Goal: Information Seeking & Learning: Learn about a topic

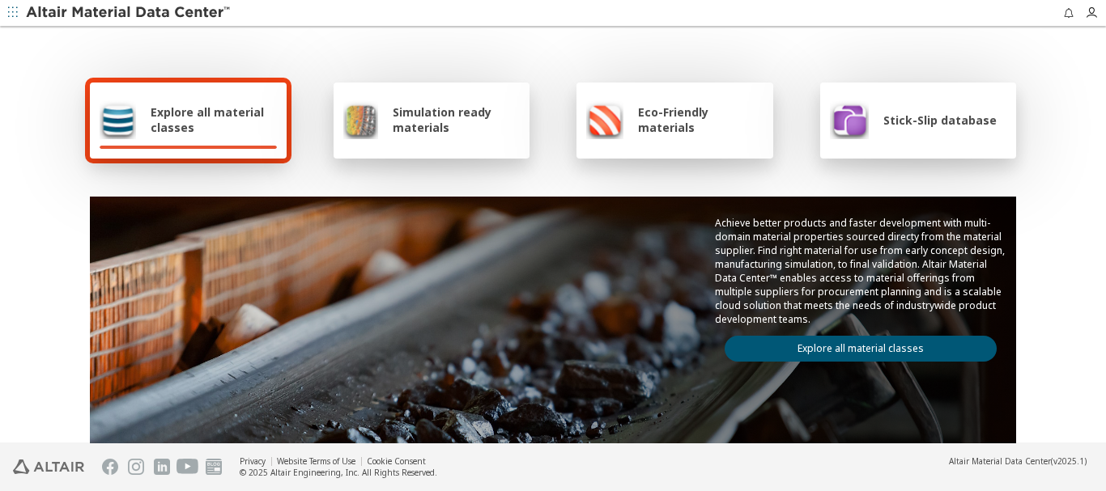
click at [870, 347] on link "Explore all material classes" at bounding box center [861, 349] width 272 height 26
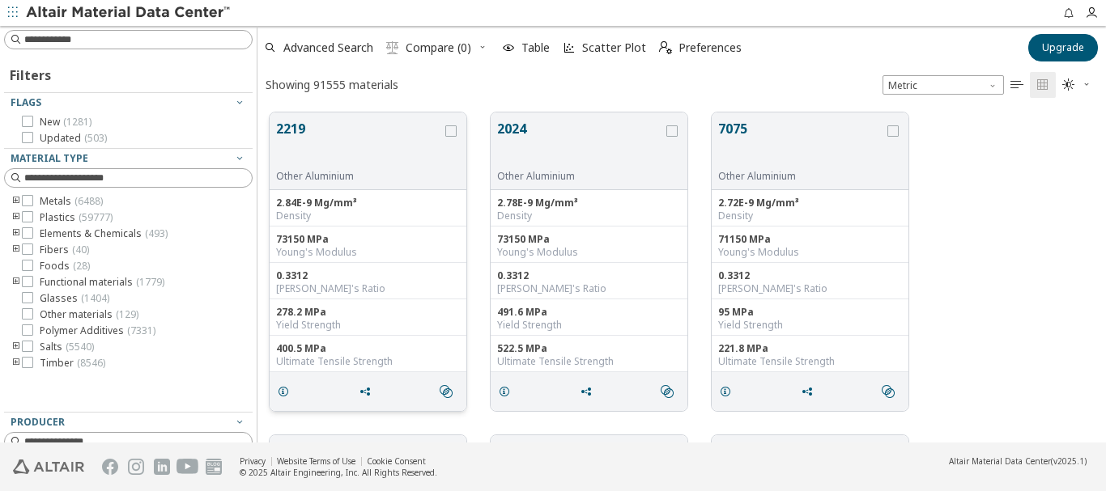
scroll to position [330, 836]
click at [296, 129] on button "2219" at bounding box center [359, 144] width 166 height 51
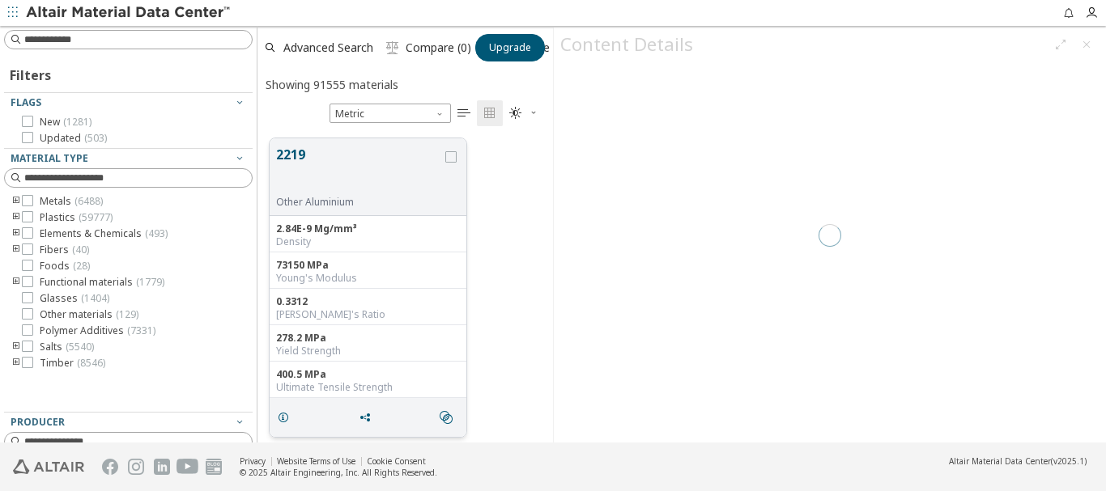
scroll to position [304, 283]
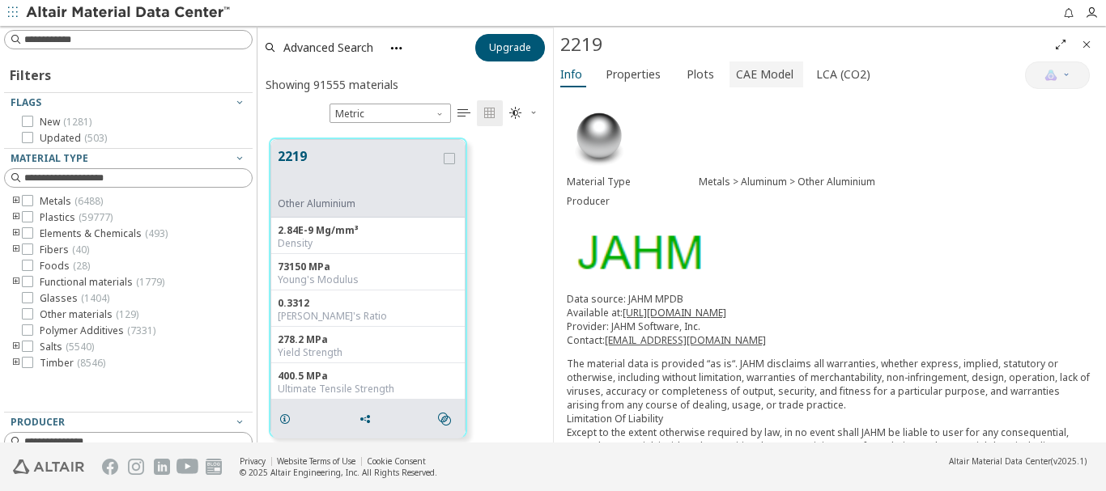
click at [749, 76] on span "CAE Model" at bounding box center [764, 75] width 57 height 26
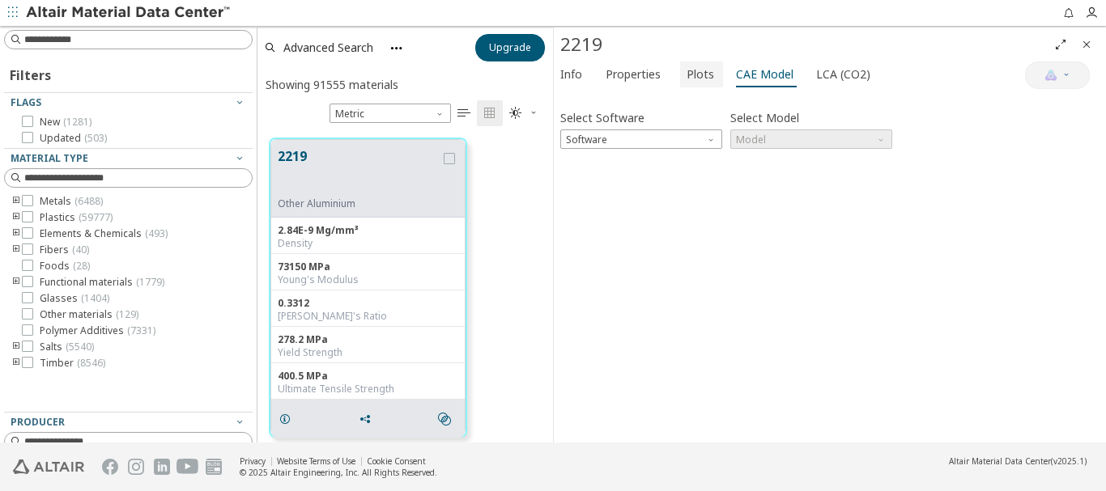
click at [687, 73] on span "Plots" at bounding box center [701, 75] width 28 height 26
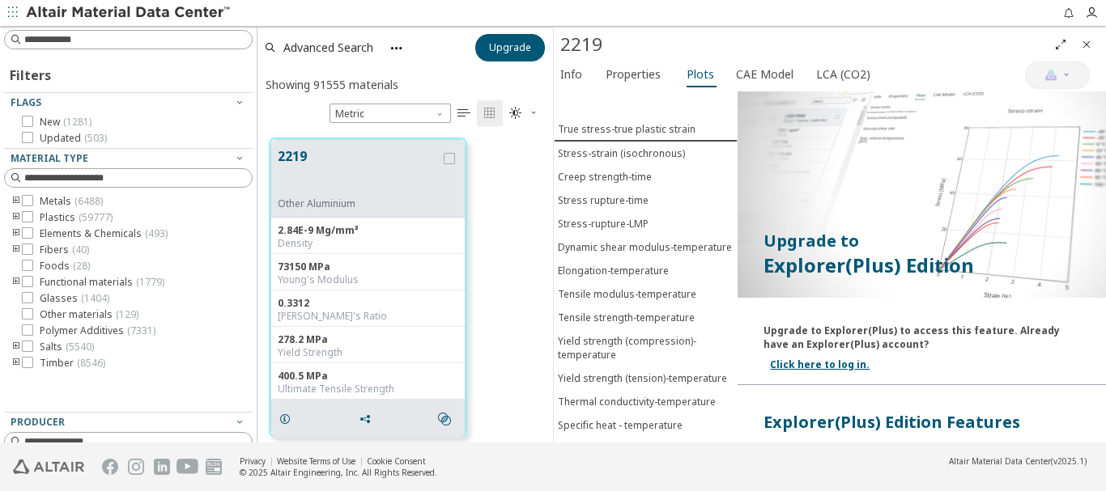
click at [825, 365] on link "Click here to log in." at bounding box center [820, 365] width 100 height 14
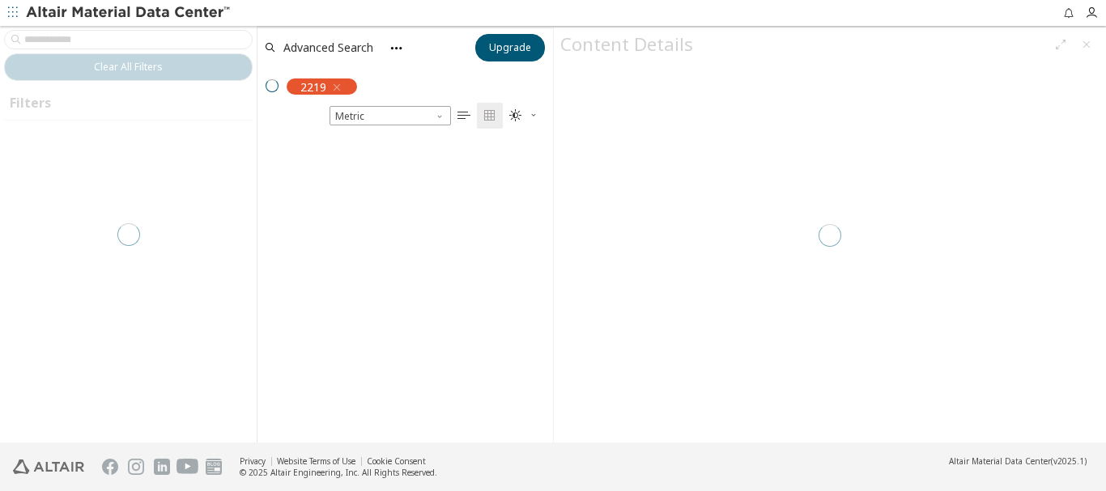
scroll to position [302, 283]
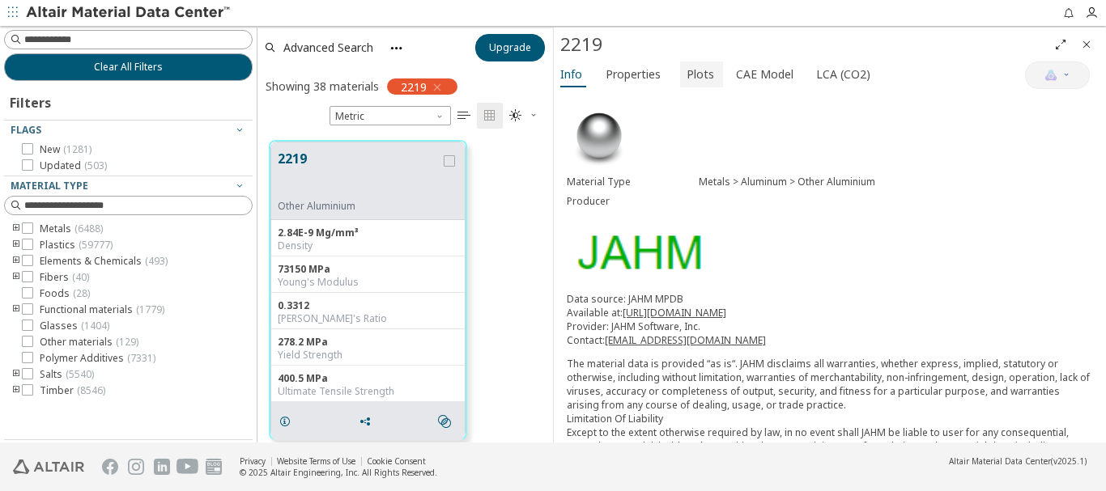
click at [690, 71] on span "Plots" at bounding box center [701, 75] width 28 height 26
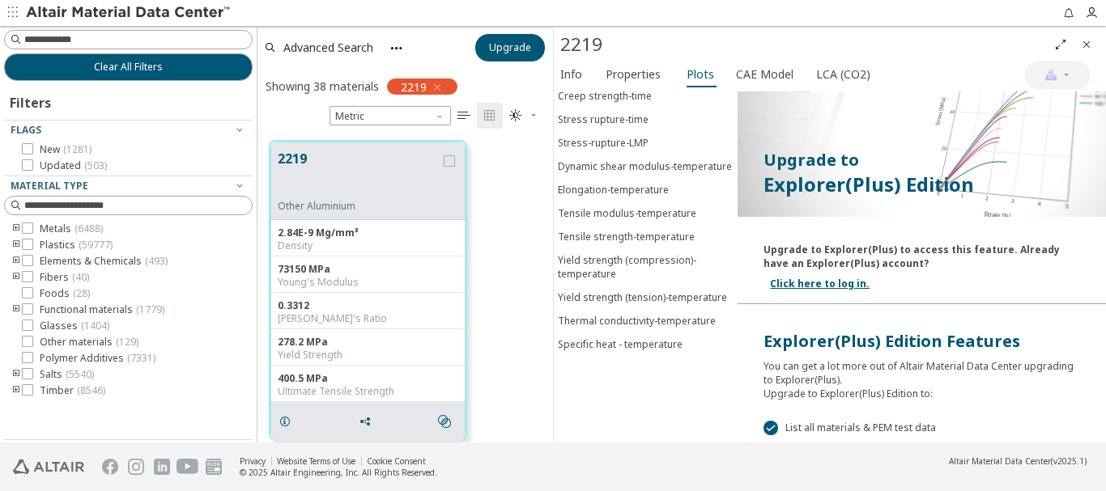
scroll to position [0, 0]
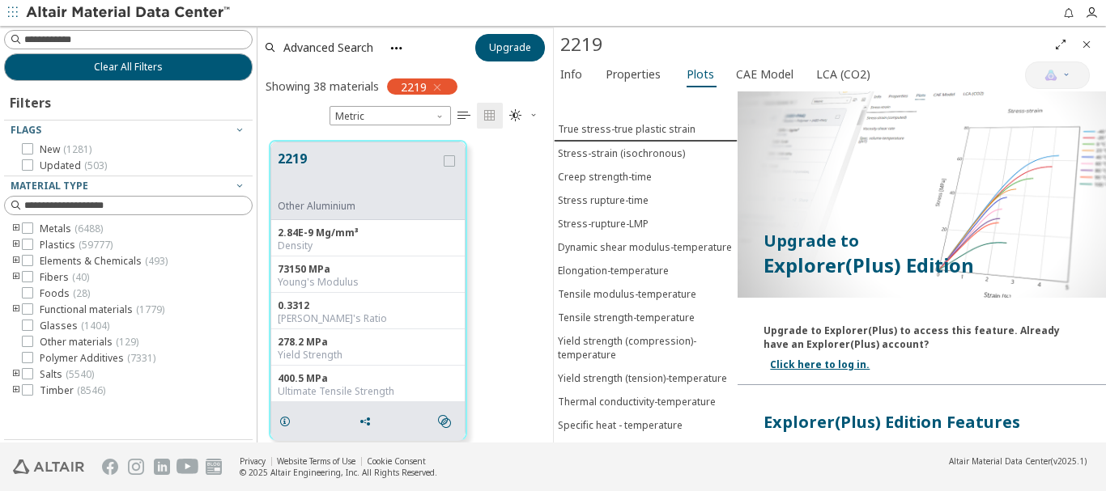
click at [8, 10] on icon "button" at bounding box center [13, 12] width 10 height 10
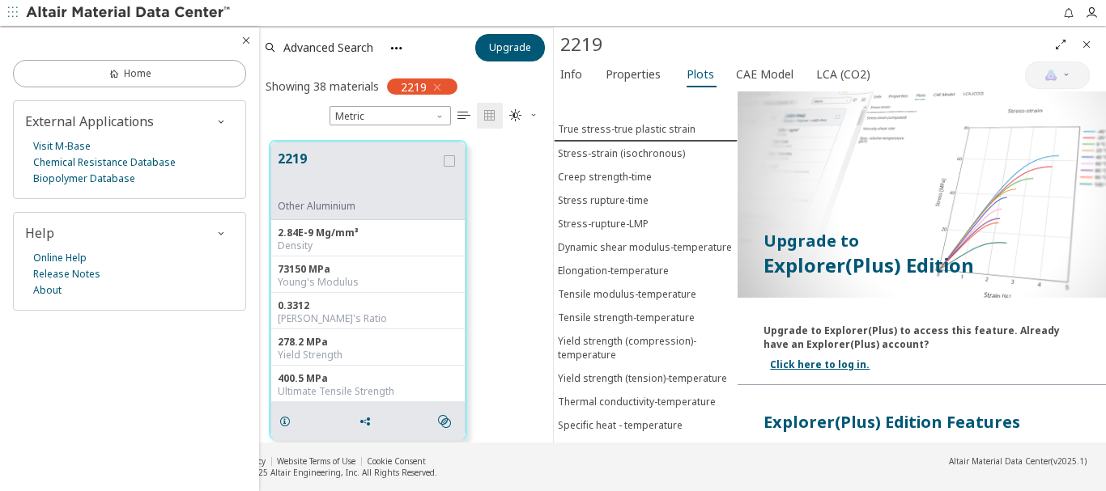
click at [10, 15] on icon "button" at bounding box center [13, 12] width 10 height 10
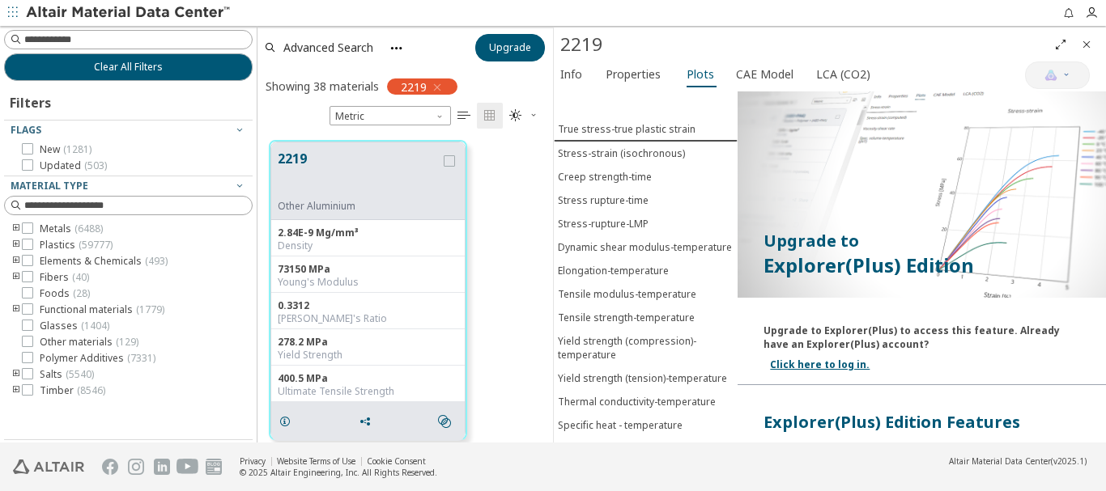
click at [93, 12] on img at bounding box center [129, 13] width 206 height 16
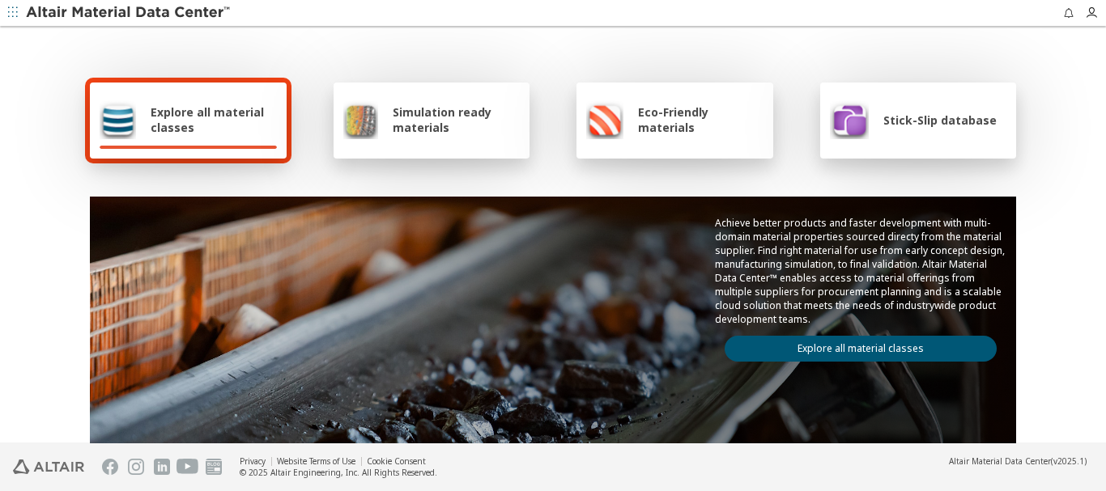
click at [935, 118] on span "Stick-Slip database" at bounding box center [939, 120] width 113 height 15
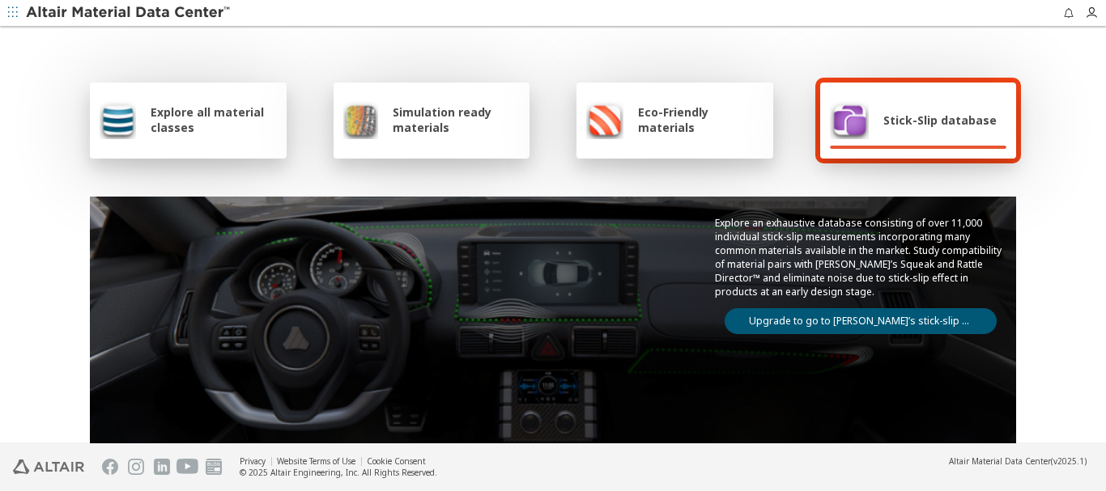
click at [843, 308] on link "Upgrade to go to [PERSON_NAME]’s stick-slip database" at bounding box center [861, 321] width 272 height 26
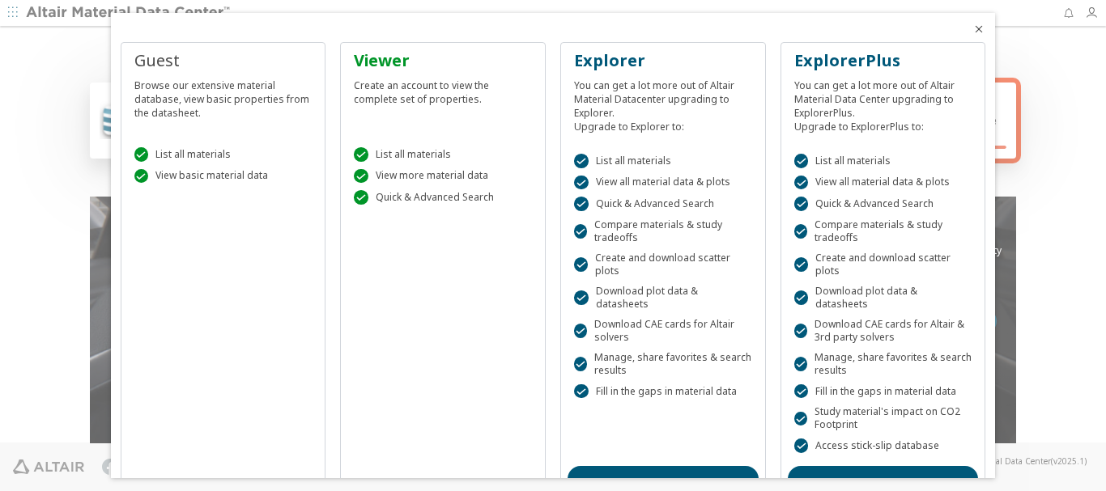
click at [972, 28] on icon "Close" at bounding box center [978, 29] width 13 height 13
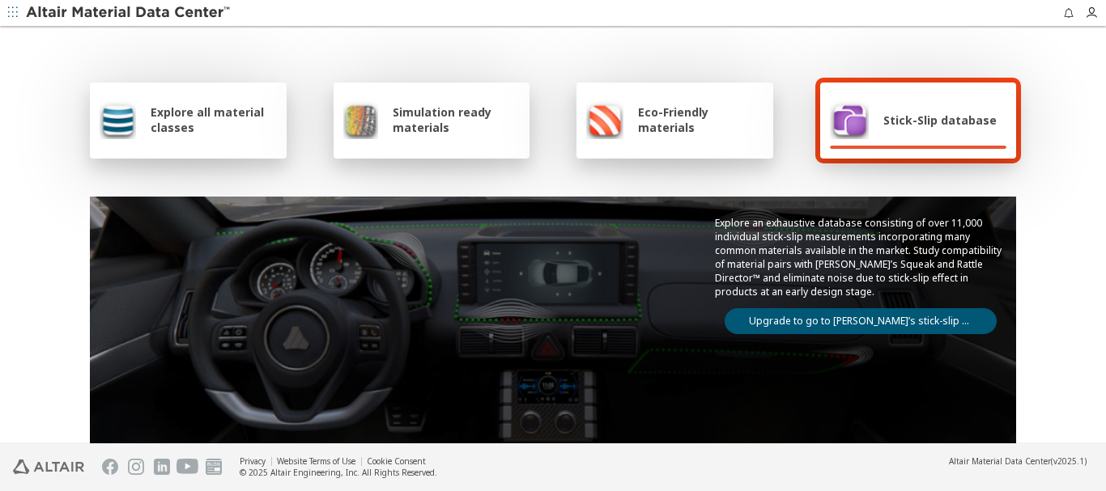
click at [192, 117] on span "Explore all material classes" at bounding box center [214, 119] width 126 height 31
